Goal: Communication & Community: Ask a question

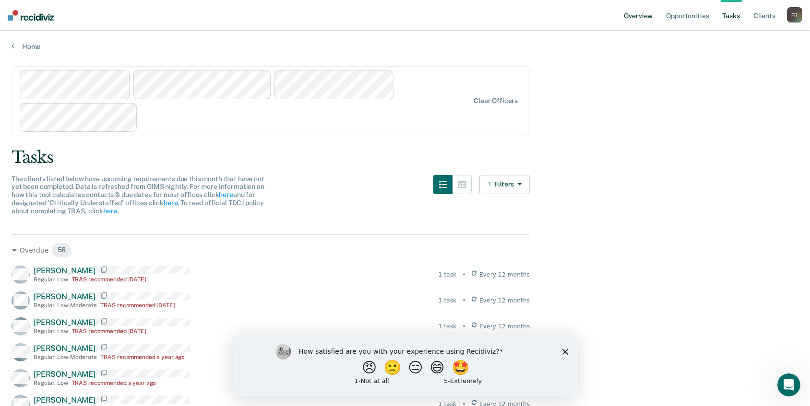
click at [622, 31] on link "Overview" at bounding box center [638, 15] width 33 height 31
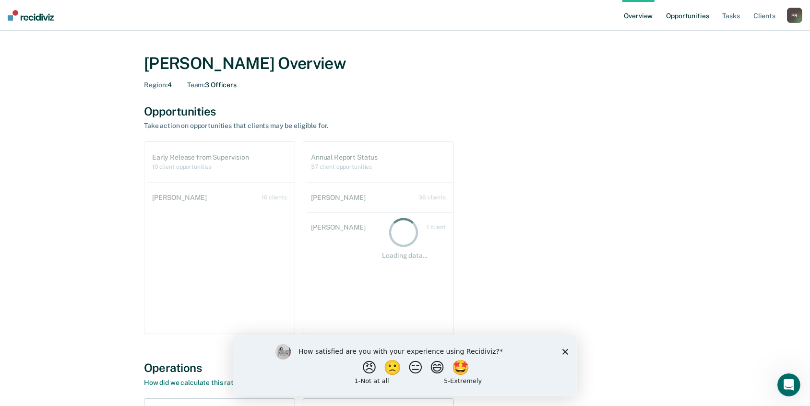
click at [664, 31] on link "Opportunities" at bounding box center [687, 15] width 47 height 31
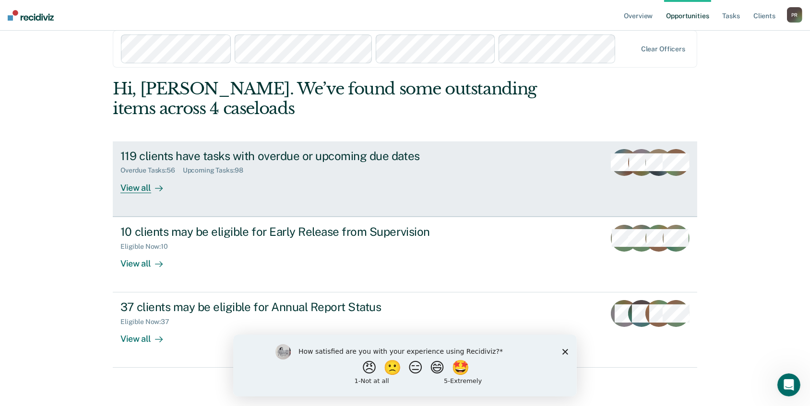
scroll to position [619, 0]
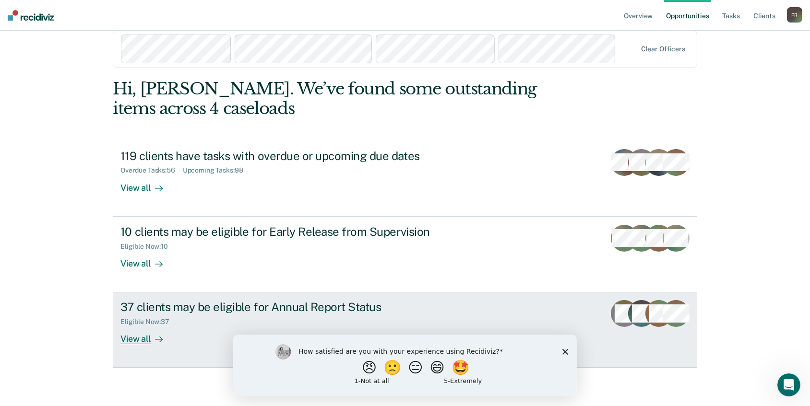
click at [174, 326] on div "View all" at bounding box center [147, 335] width 54 height 19
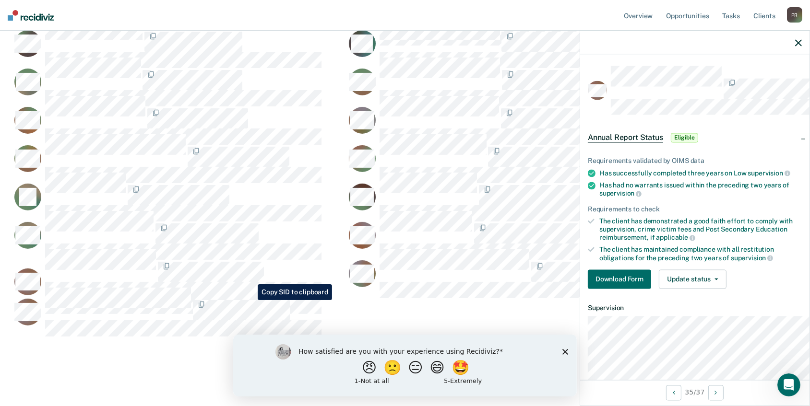
scroll to position [1000, 0]
click at [751, 31] on link "Client s" at bounding box center [764, 15] width 26 height 31
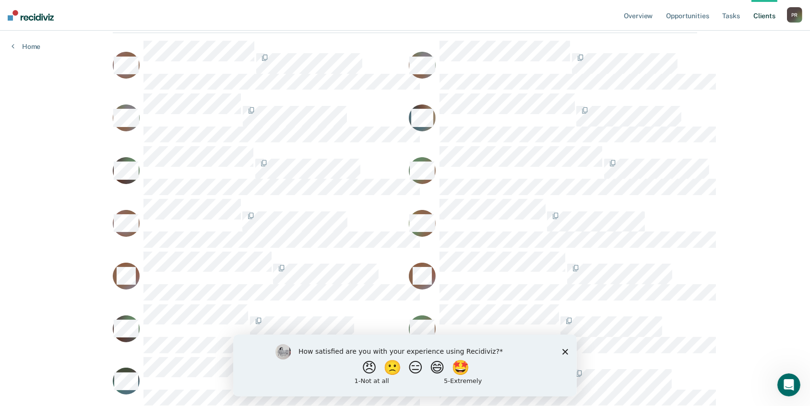
scroll to position [174, 0]
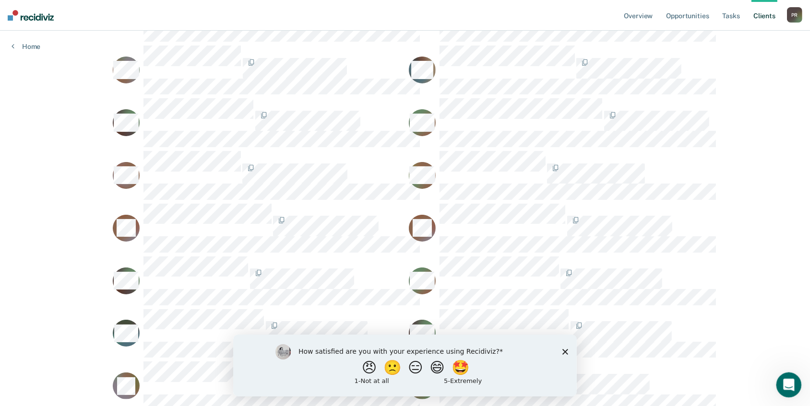
click at [786, 379] on icon "Open Intercom Messenger" at bounding box center [788, 384] width 16 height 16
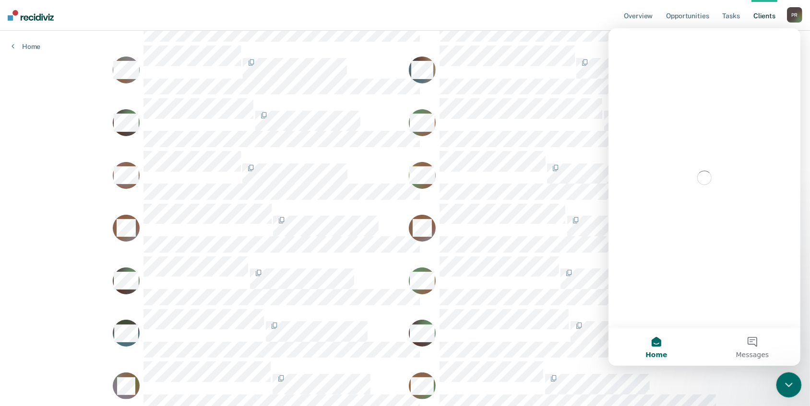
scroll to position [0, 0]
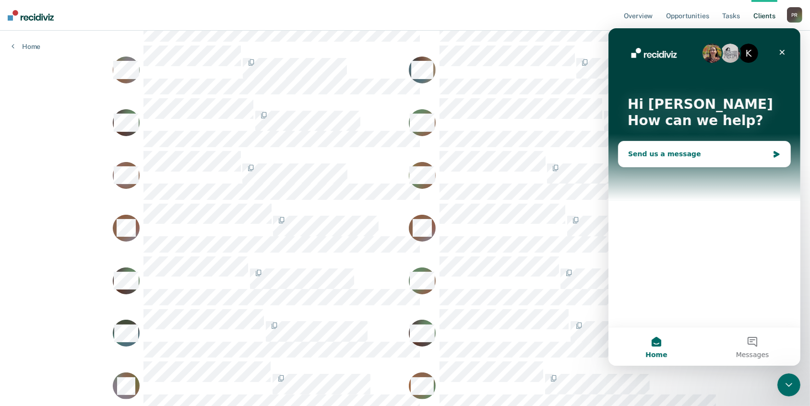
click at [667, 155] on div "Send us a message" at bounding box center [698, 154] width 141 height 10
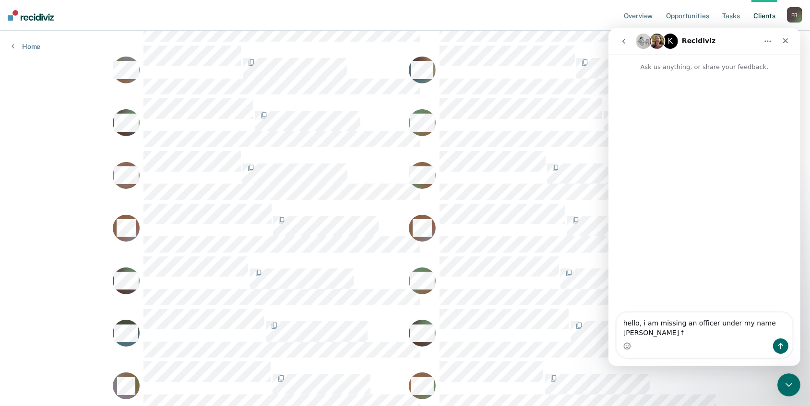
type textarea "hello, i am missing an officer under my name [PERSON_NAME]"
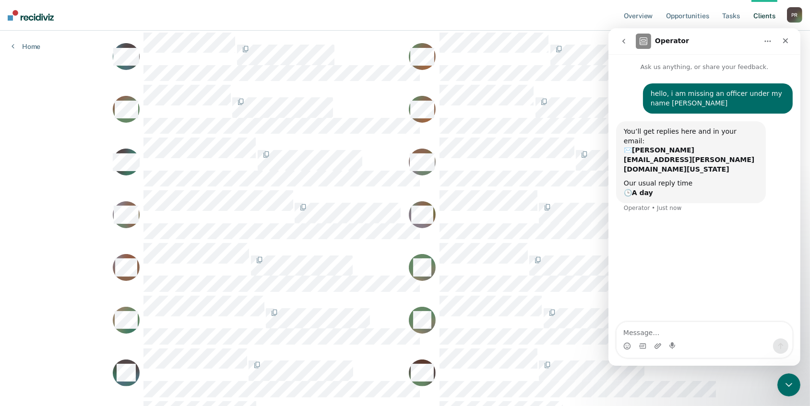
scroll to position [4667, 0]
click at [780, 42] on div "Close" at bounding box center [784, 40] width 17 height 17
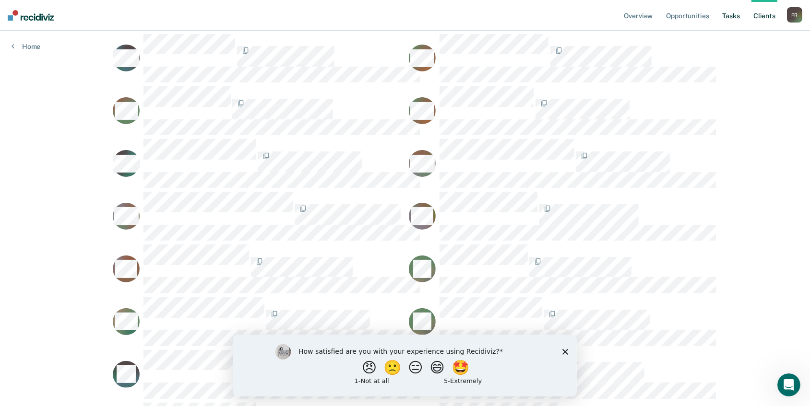
scroll to position [0, 0]
click at [721, 31] on link "Tasks" at bounding box center [731, 15] width 21 height 31
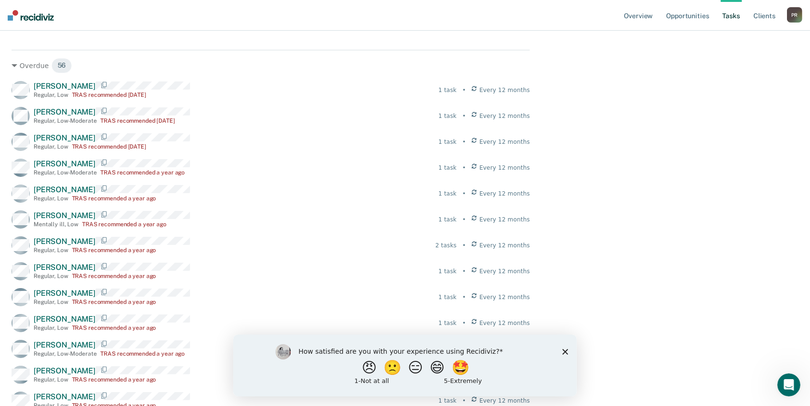
scroll to position [87, 0]
